Goal: Task Accomplishment & Management: Complete application form

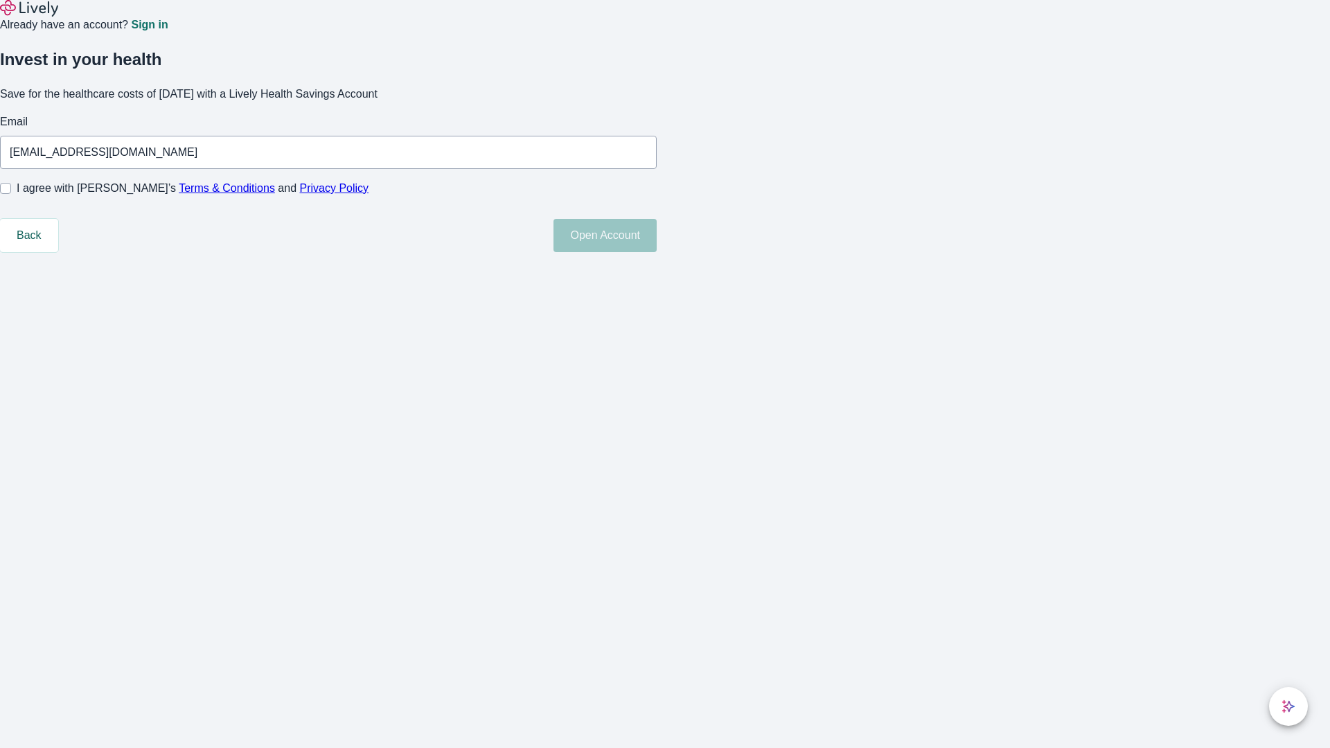
click at [11, 194] on input "I agree with Lively’s Terms & Conditions and Privacy Policy" at bounding box center [5, 188] width 11 height 11
checkbox input "true"
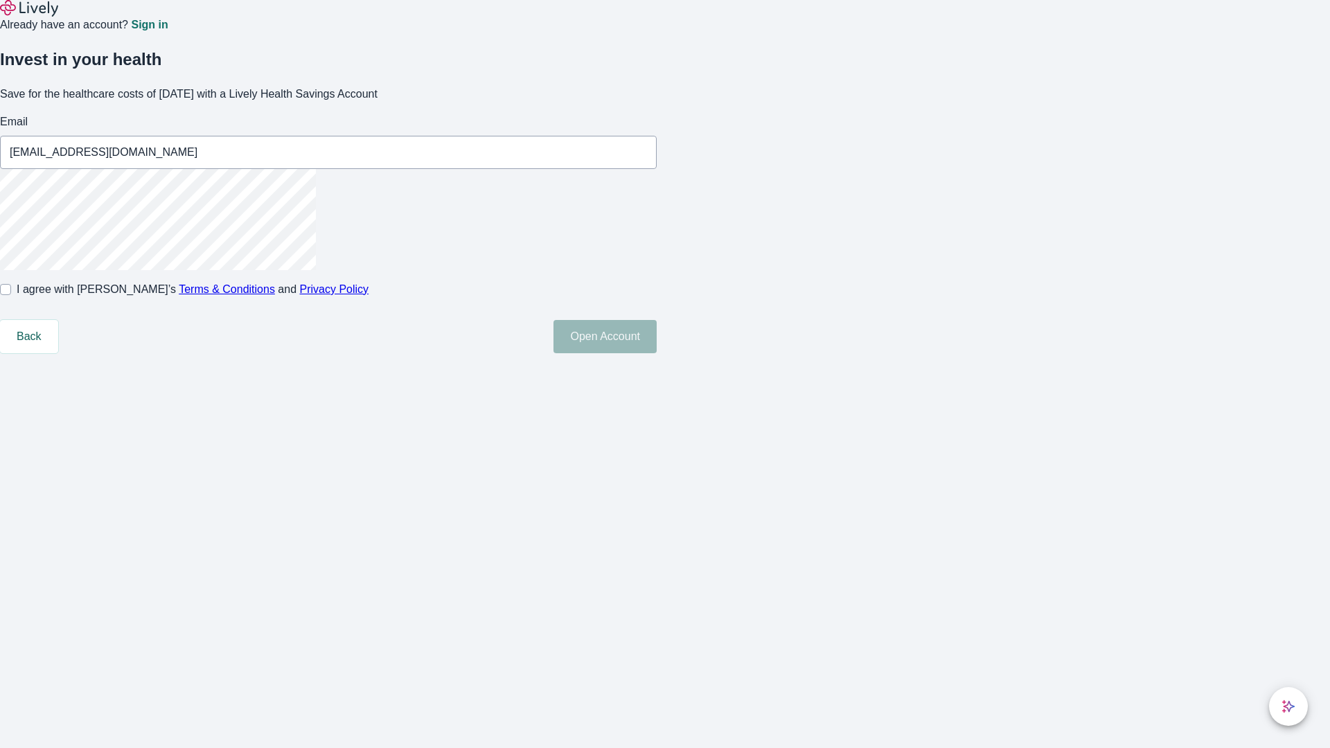
click at [657, 353] on button "Open Account" at bounding box center [604, 336] width 103 height 33
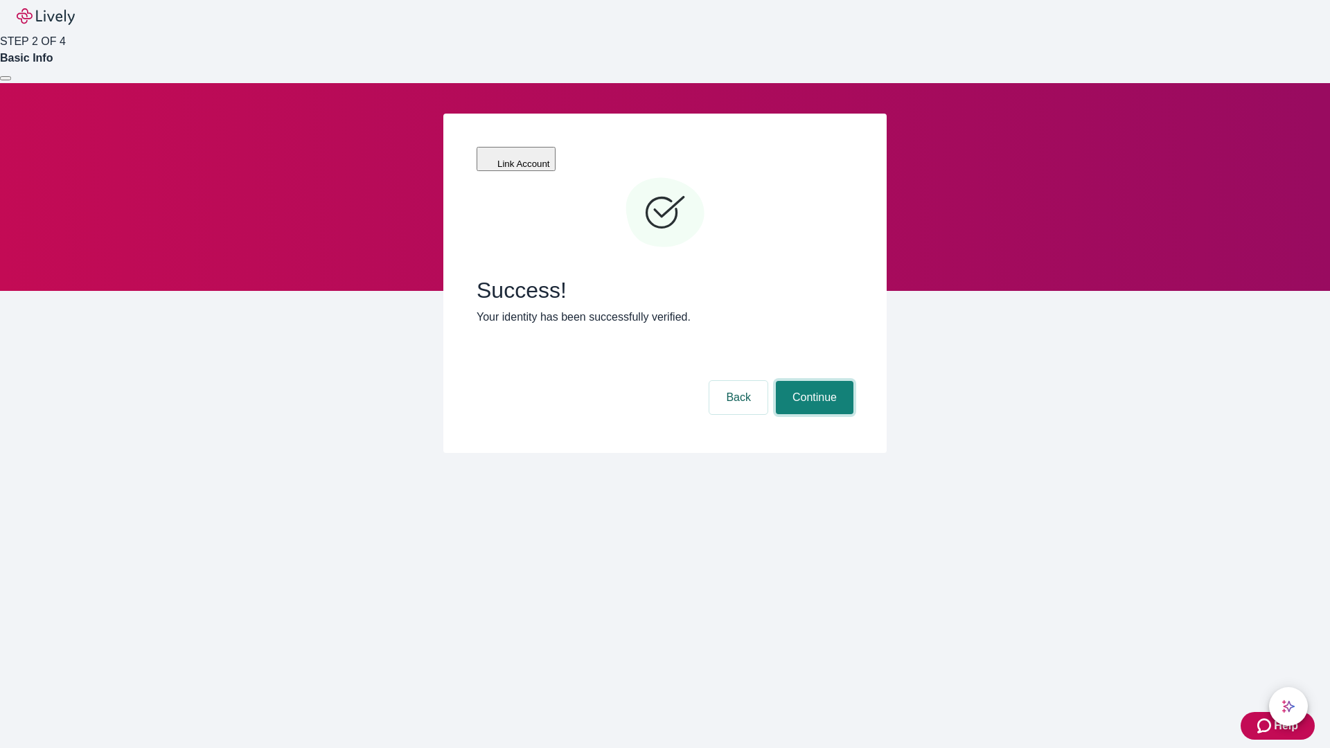
click at [812, 381] on button "Continue" at bounding box center [815, 397] width 78 height 33
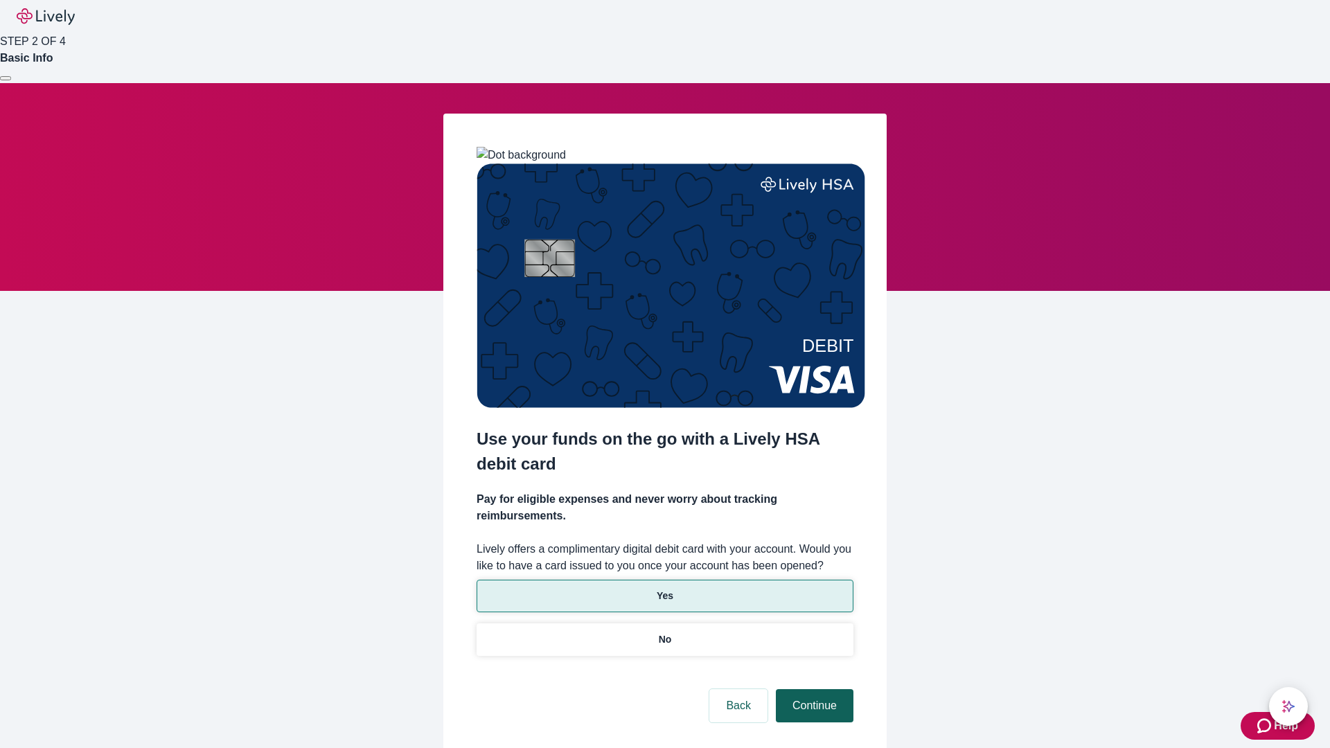
click at [664, 589] on p "Yes" at bounding box center [665, 596] width 17 height 15
click at [812, 689] on button "Continue" at bounding box center [815, 705] width 78 height 33
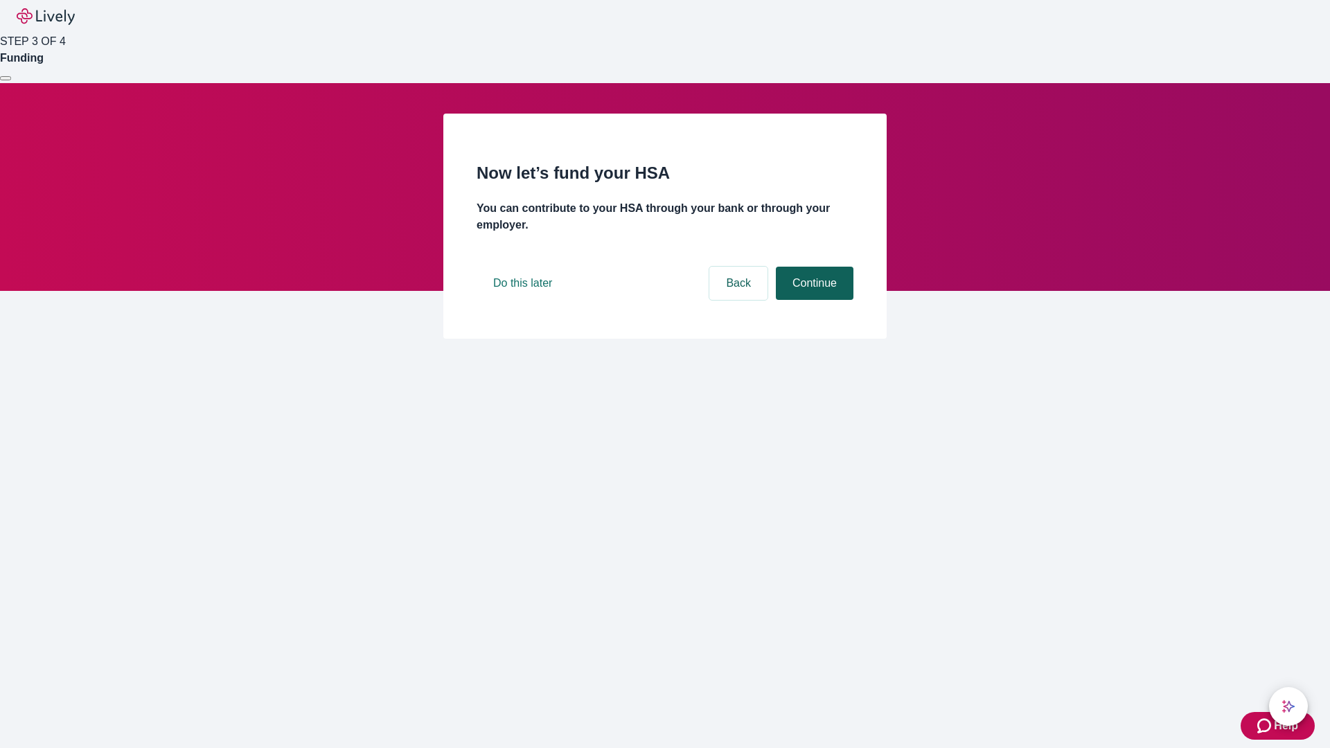
click at [812, 300] on button "Continue" at bounding box center [815, 283] width 78 height 33
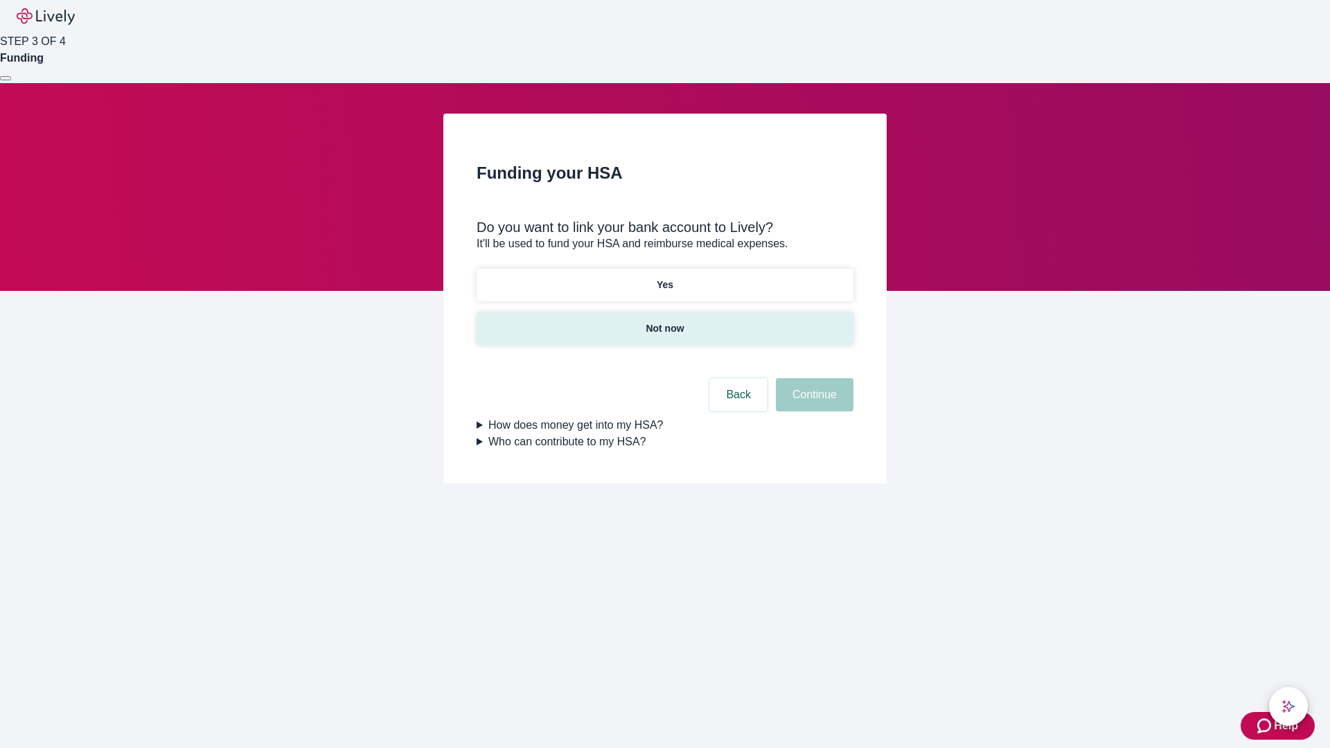
click at [664, 321] on p "Not now" at bounding box center [664, 328] width 38 height 15
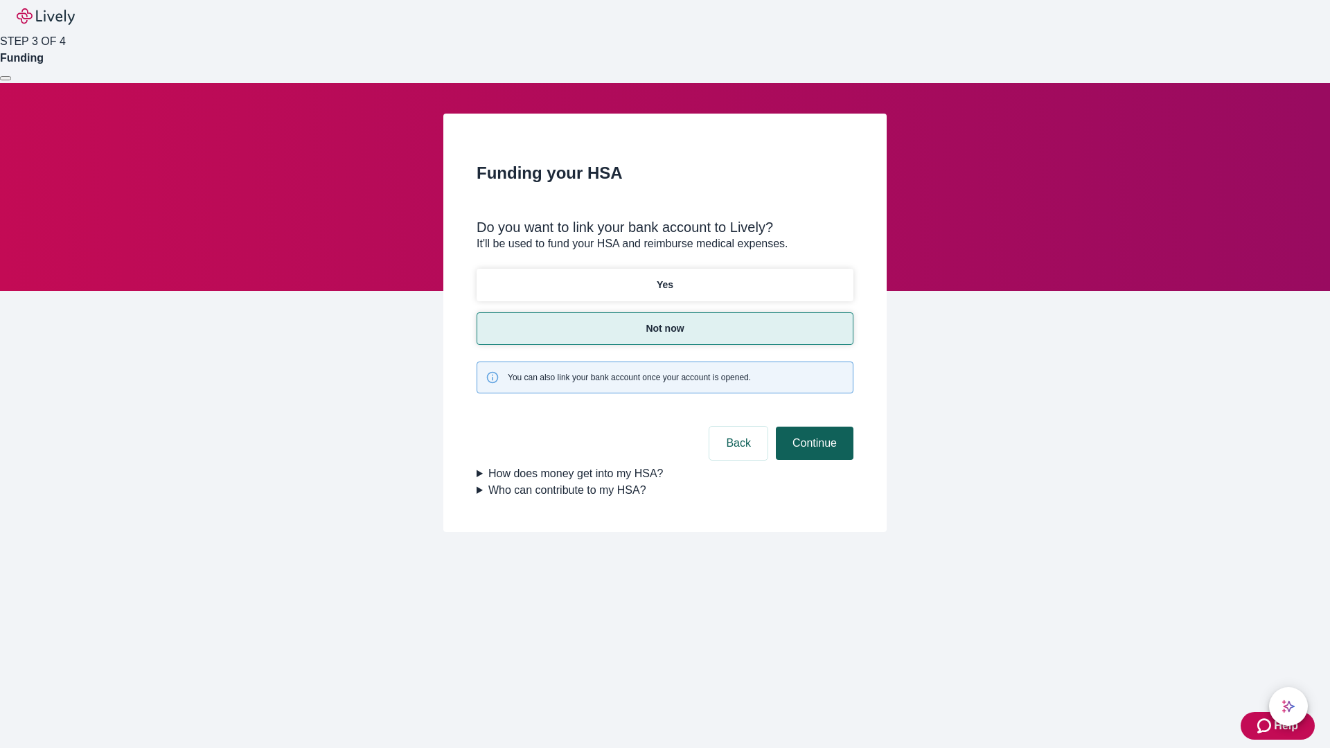
click at [812, 427] on button "Continue" at bounding box center [815, 443] width 78 height 33
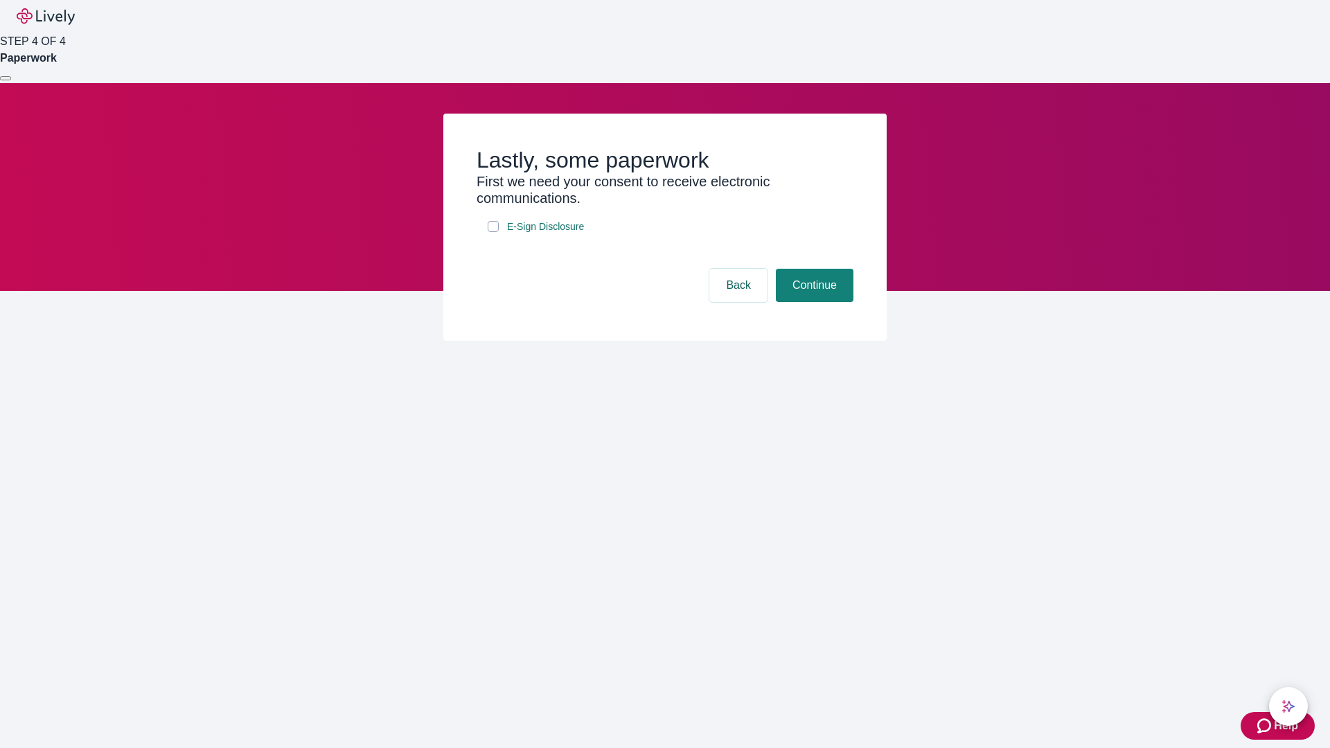
click at [493, 232] on input "E-Sign Disclosure" at bounding box center [493, 226] width 11 height 11
checkbox input "true"
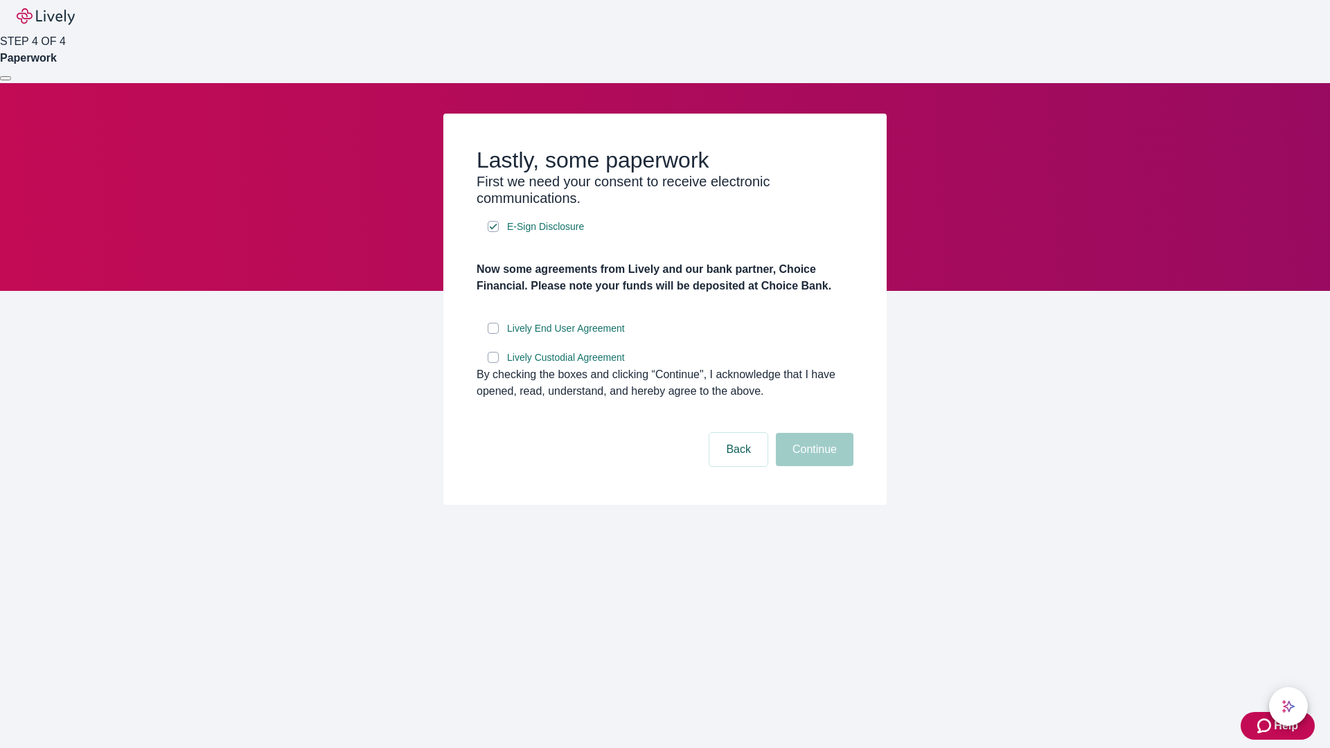
click at [493, 334] on input "Lively End User Agreement" at bounding box center [493, 328] width 11 height 11
checkbox input "true"
click at [493, 363] on input "Lively Custodial Agreement" at bounding box center [493, 357] width 11 height 11
checkbox input "true"
click at [812, 466] on button "Continue" at bounding box center [815, 449] width 78 height 33
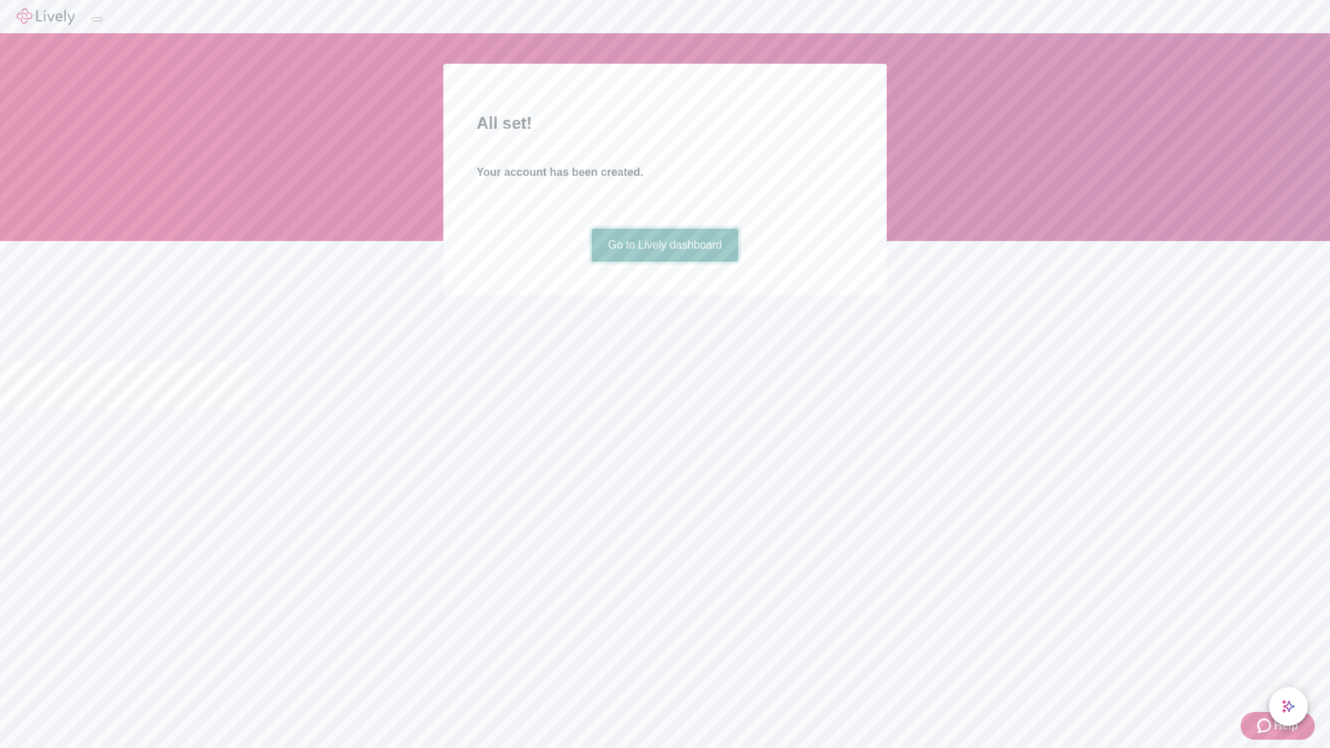
click at [664, 262] on link "Go to Lively dashboard" at bounding box center [665, 245] width 148 height 33
